Goal: Task Accomplishment & Management: Manage account settings

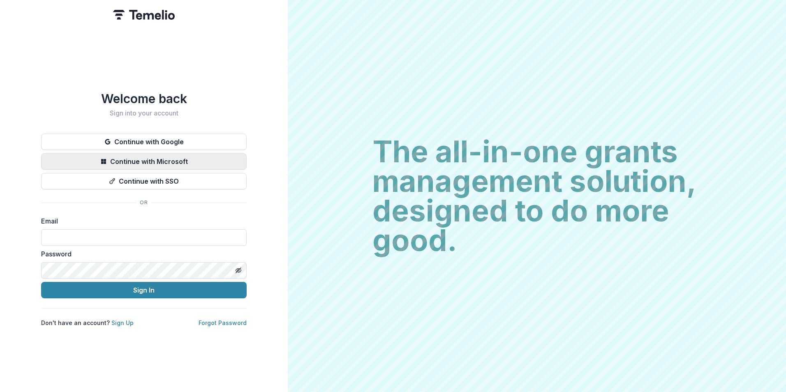
click at [162, 160] on button "Continue with Microsoft" at bounding box center [144, 161] width 206 height 16
click at [140, 225] on div "Email" at bounding box center [144, 231] width 206 height 30
click at [141, 236] on input at bounding box center [144, 237] width 206 height 16
type input "**********"
click at [234, 273] on button "Toggle password visibility" at bounding box center [238, 270] width 13 height 13
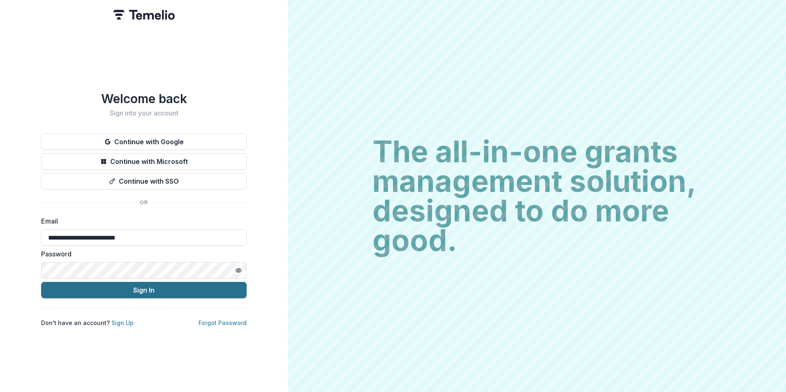
click at [136, 288] on button "Sign In" at bounding box center [144, 290] width 206 height 16
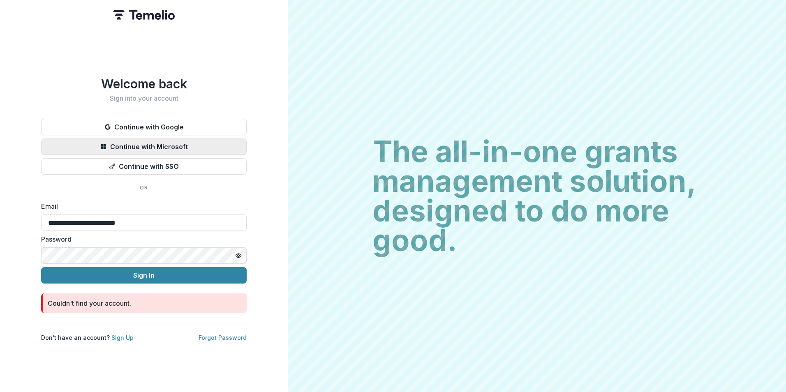
click at [162, 140] on button "Continue with Microsoft" at bounding box center [144, 147] width 206 height 16
